Goal: Information Seeking & Learning: Learn about a topic

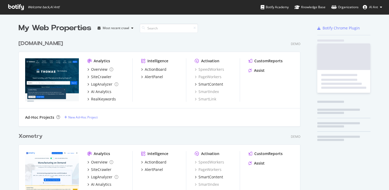
scroll to position [186, 381]
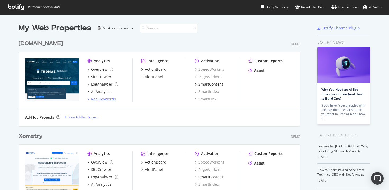
click at [100, 98] on div "RealKeywords" at bounding box center [103, 98] width 25 height 5
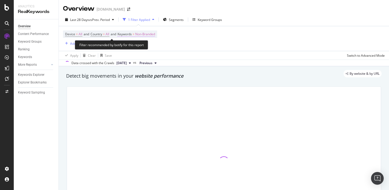
click at [154, 34] on span "Non-Branded" at bounding box center [145, 33] width 20 height 7
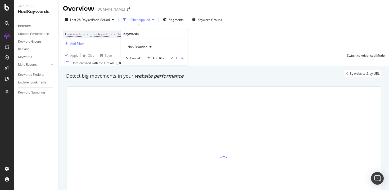
click at [145, 45] on span "Non-Branded" at bounding box center [136, 46] width 22 height 5
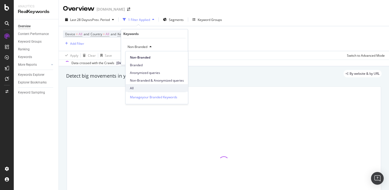
click at [139, 85] on div "All" at bounding box center [157, 88] width 62 height 8
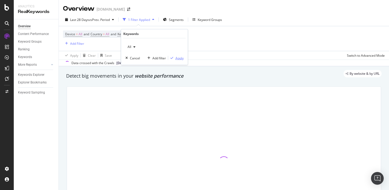
click at [177, 60] on div "Apply" at bounding box center [180, 58] width 8 height 5
click at [165, 20] on span "Segments" at bounding box center [163, 19] width 15 height 5
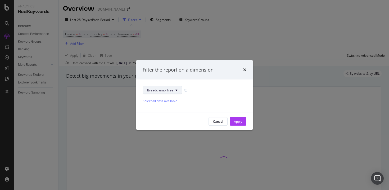
click at [172, 87] on button "Breadcrumb Tree" at bounding box center [162, 90] width 39 height 8
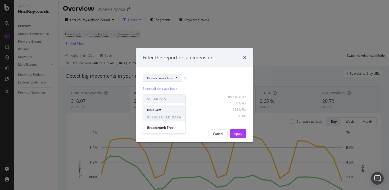
click at [164, 113] on div "pagetype" at bounding box center [164, 109] width 43 height 8
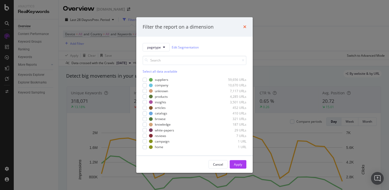
click at [244, 28] on icon "times" at bounding box center [244, 27] width 3 height 4
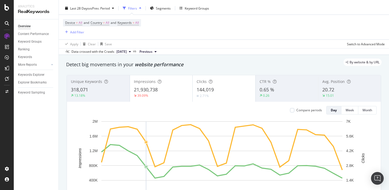
scroll to position [10, 0]
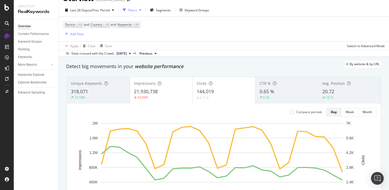
click at [194, 12] on div "Keyword Groups" at bounding box center [194, 10] width 30 height 8
click at [166, 8] on div "Segments" at bounding box center [160, 10] width 21 height 8
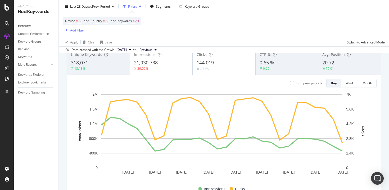
scroll to position [0, 0]
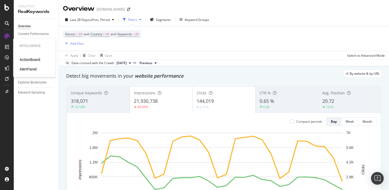
click at [6, 47] on icon at bounding box center [7, 47] width 4 height 4
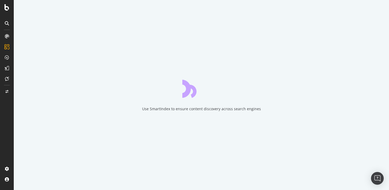
click at [7, 39] on div at bounding box center [7, 36] width 8 height 8
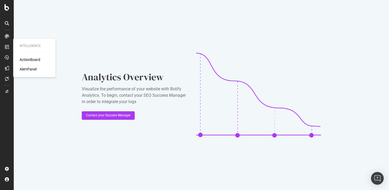
click at [6, 48] on icon at bounding box center [7, 47] width 4 height 4
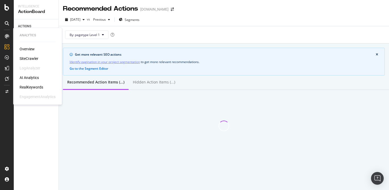
click at [3, 38] on div at bounding box center [7, 36] width 8 height 8
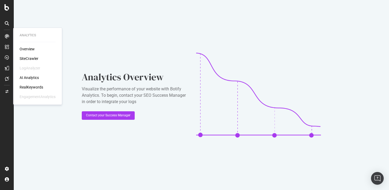
click at [32, 87] on div "RealKeywords" at bounding box center [32, 86] width 24 height 5
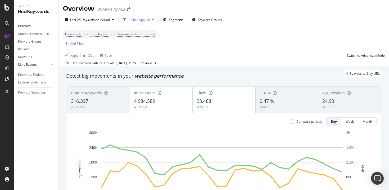
click at [42, 65] on link "More Reports" at bounding box center [34, 65] width 32 height 6
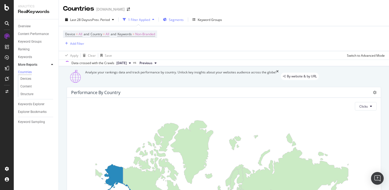
click at [182, 18] on span "Segments" at bounding box center [176, 19] width 15 height 5
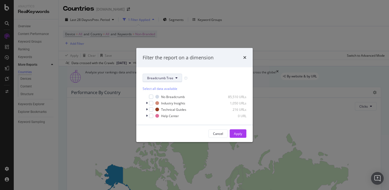
click at [164, 75] on button "Breadcrumb Tree" at bounding box center [162, 78] width 39 height 8
click at [158, 96] on span "pagetype" at bounding box center [164, 97] width 34 height 5
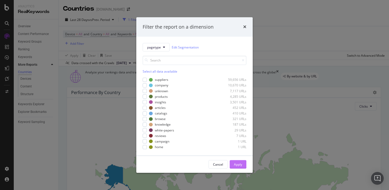
click at [238, 163] on div "Apply" at bounding box center [238, 164] width 8 height 5
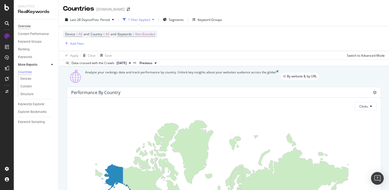
click at [27, 26] on div "Overview" at bounding box center [24, 27] width 13 height 6
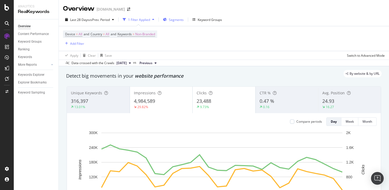
click at [182, 20] on span "Segments" at bounding box center [176, 19] width 15 height 5
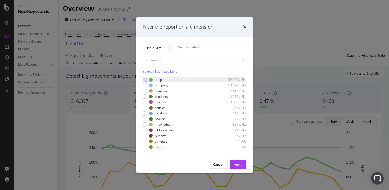
click at [145, 79] on div "modal" at bounding box center [145, 80] width 4 height 4
click at [236, 163] on div "Apply" at bounding box center [238, 164] width 8 height 5
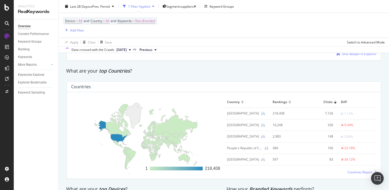
scroll to position [754, 0]
click at [24, 26] on div "Overview" at bounding box center [24, 27] width 13 height 6
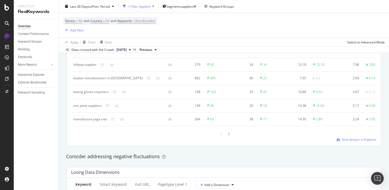
scroll to position [0, 0]
